Goal: Find specific page/section: Find specific page/section

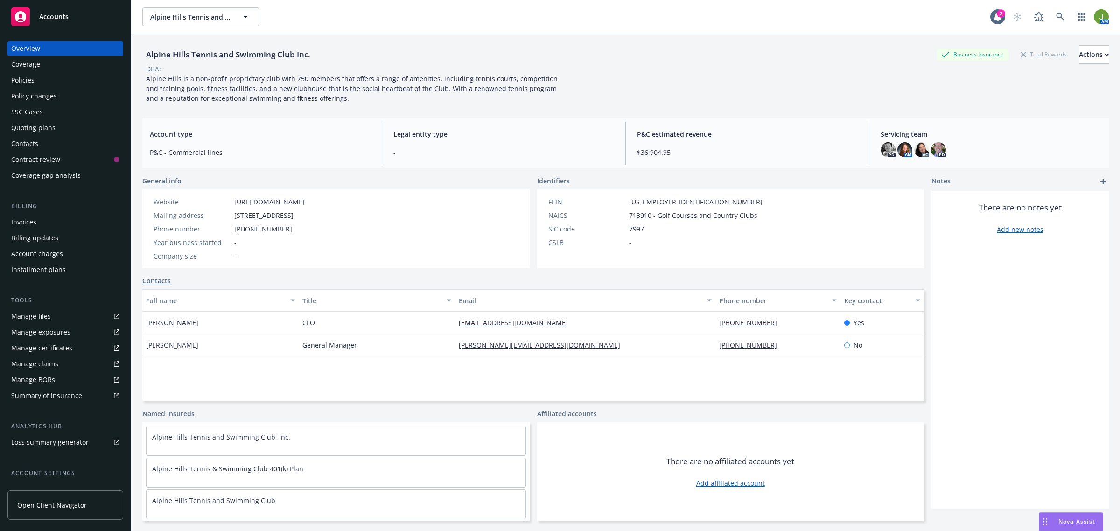
click at [281, 144] on div "Account type P&C - Commercial lines" at bounding box center [260, 143] width 236 height 43
